Goal: Register for event/course

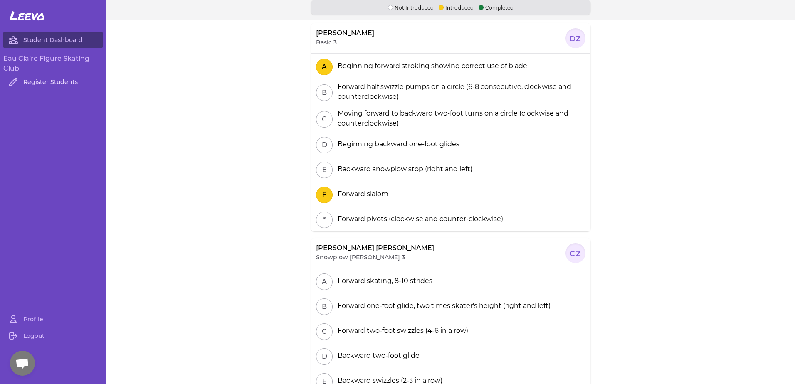
click at [60, 78] on link "Register Students" at bounding box center [52, 82] width 99 height 17
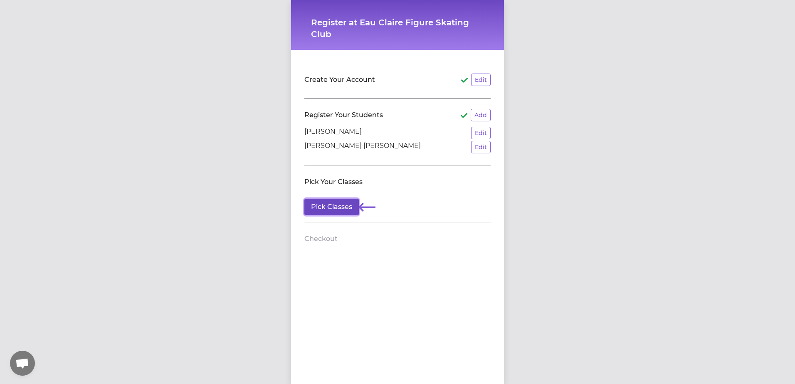
click at [324, 204] on button "Pick Classes" at bounding box center [331, 207] width 54 height 17
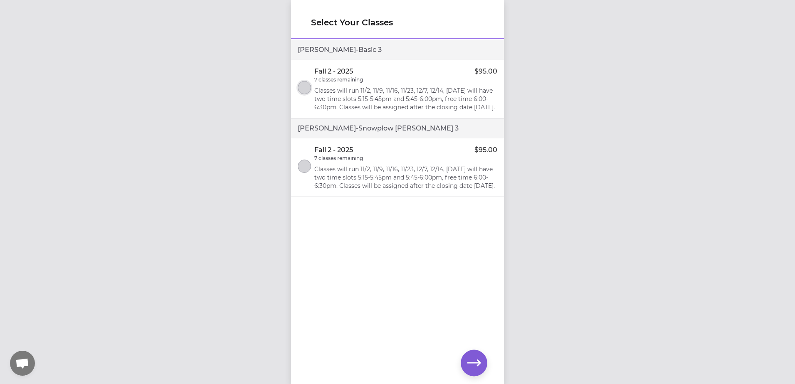
click at [307, 91] on button "select class" at bounding box center [304, 87] width 13 height 13
click at [308, 173] on button "select class" at bounding box center [304, 166] width 13 height 13
